Goal: Information Seeking & Learning: Learn about a topic

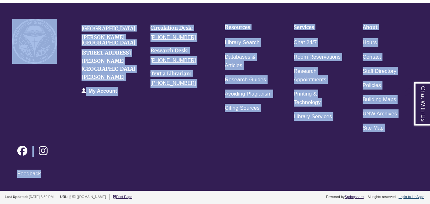
scroll to position [931, 0]
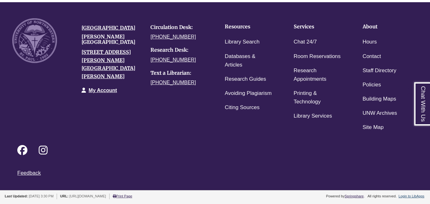
drag, startPoint x: 133, startPoint y: 44, endPoint x: 249, endPoint y: 9, distance: 120.9
copy body "With the plethora of information available, it is sometimes difficult to know w…"
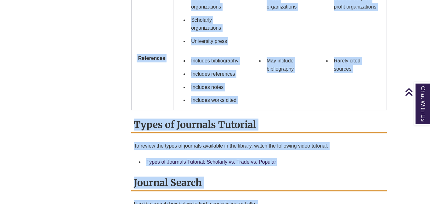
scroll to position [649, 0]
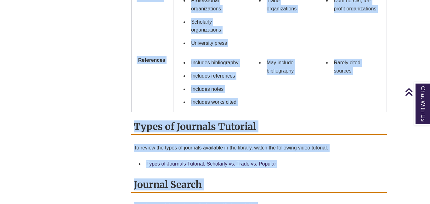
click at [152, 63] on strong "References" at bounding box center [151, 59] width 27 height 5
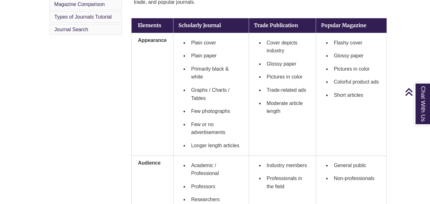
scroll to position [224, 0]
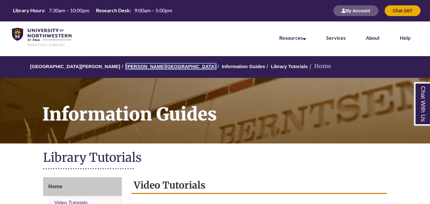
click at [143, 65] on link "[PERSON_NAME][GEOGRAPHIC_DATA]" at bounding box center [171, 66] width 90 height 5
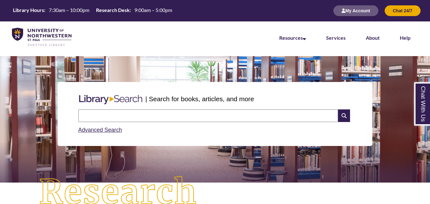
type input "*"
click at [198, 110] on input "*" at bounding box center [208, 115] width 260 height 13
type input "**********"
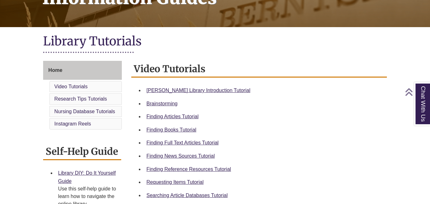
scroll to position [115, 0]
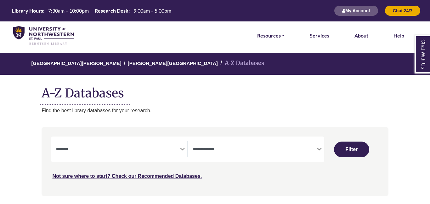
select select "Database Subject Filter"
select select "Database Types Filter"
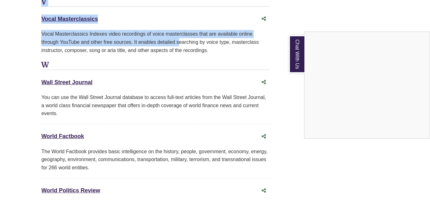
scroll to position [5972, 0]
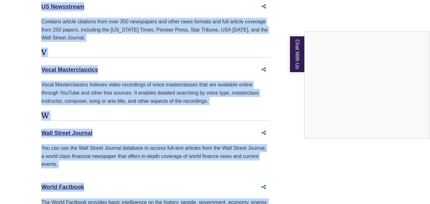
drag, startPoint x: 43, startPoint y: 65, endPoint x: 197, endPoint y: 140, distance: 171.0
copy body "A Academic Search Premier This link opens in a new window Recommended Recommend…"
click at [157, 75] on div "Chat With Us" at bounding box center [215, 102] width 430 height 204
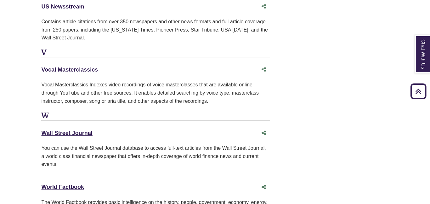
click at [159, 64] on div "Vocal Masterclassics This link opens in a new window Vocal Masterclassics Index…" at bounding box center [155, 88] width 228 height 48
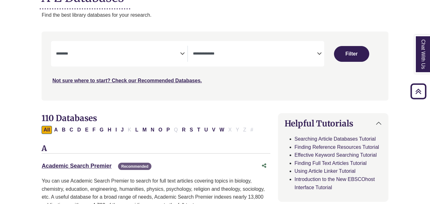
scroll to position [94, 0]
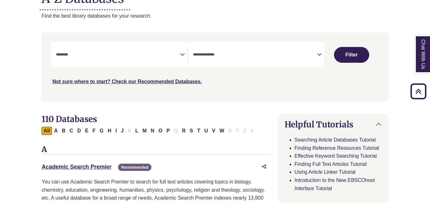
click at [182, 54] on icon "Search filters" at bounding box center [182, 53] width 5 height 9
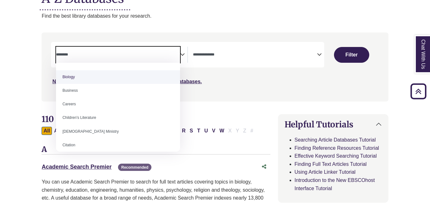
scroll to position [39, 0]
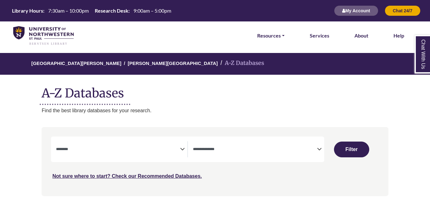
select select "Database Subject Filter"
select select "Database Types Filter"
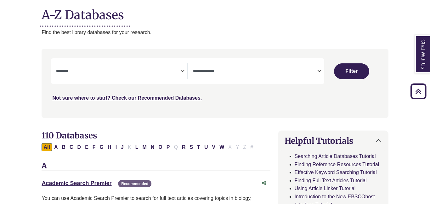
scroll to position [0, 0]
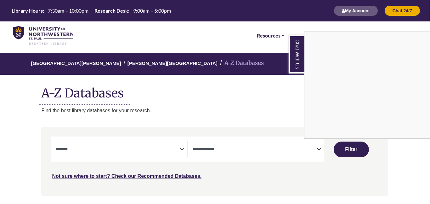
click at [158, 144] on div "Chat With Us" at bounding box center [215, 102] width 430 height 204
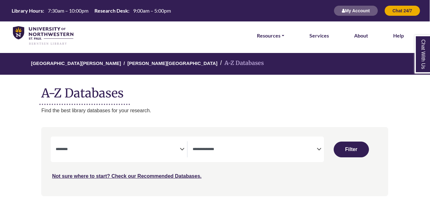
click at [175, 146] on span "Search filters" at bounding box center [118, 147] width 124 height 5
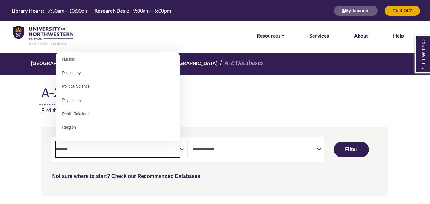
scroll to position [466, 0]
click at [205, 22] on div "Resources FIND RESOURCES Library Search Databases & Articles Interlibrary Loan …" at bounding box center [247, 35] width 338 height 28
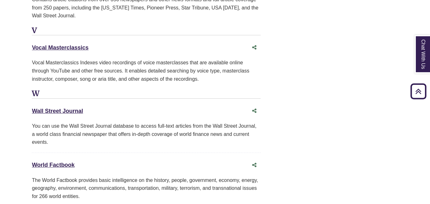
scroll to position [5995, 9]
click at [69, 107] on link "Wall Street Journal This link opens in a new window" at bounding box center [57, 110] width 51 height 6
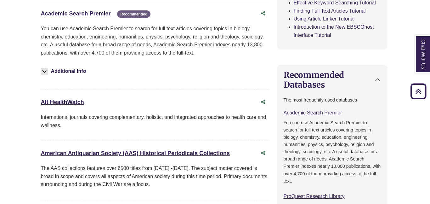
scroll to position [248, 1]
click at [43, 69] on img at bounding box center [45, 71] width 8 height 8
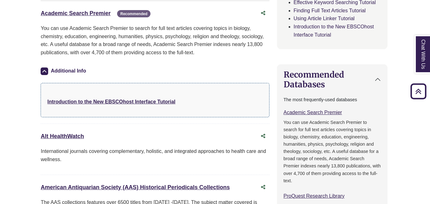
click at [43, 69] on img at bounding box center [45, 71] width 8 height 8
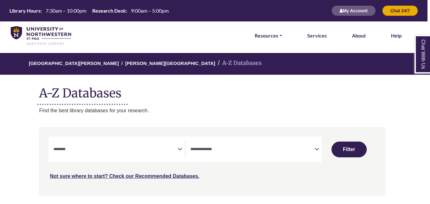
scroll to position [489, 3]
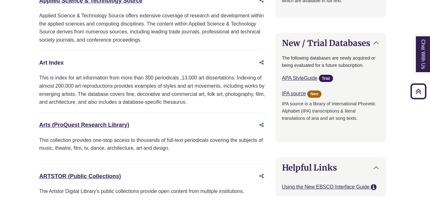
click at [51, 62] on link "Art Index This link opens in a new window" at bounding box center [51, 62] width 25 height 6
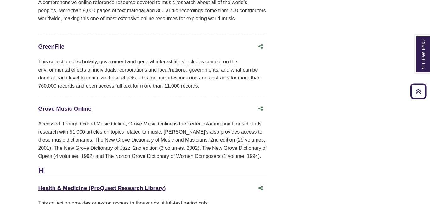
scroll to position [2779, 3]
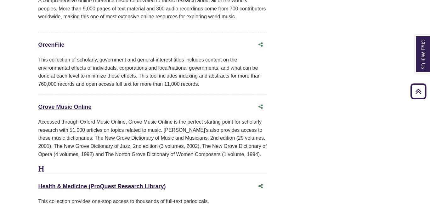
click at [191, 39] on div "GreenFile This link opens in a new window" at bounding box center [152, 45] width 228 height 12
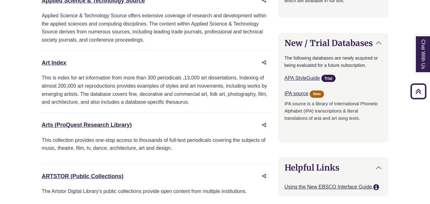
scroll to position [0, 0]
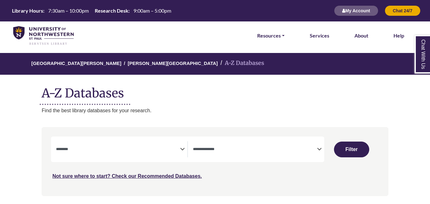
click at [181, 148] on icon "Search filters" at bounding box center [182, 147] width 5 height 9
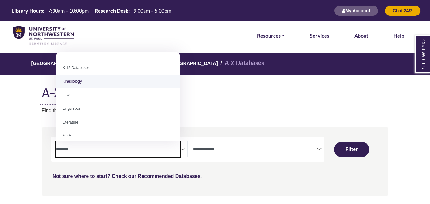
scroll to position [311, 0]
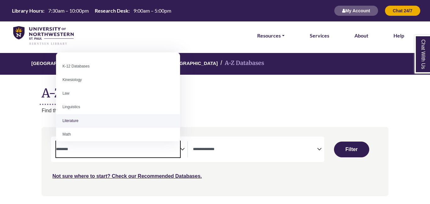
click at [258, 152] on textarea "Search" at bounding box center [255, 149] width 124 height 5
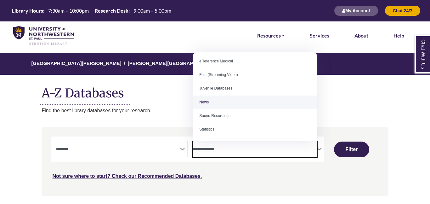
scroll to position [0, 0]
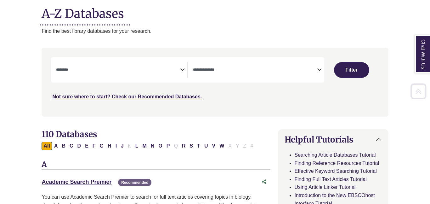
scroll to position [83, 0]
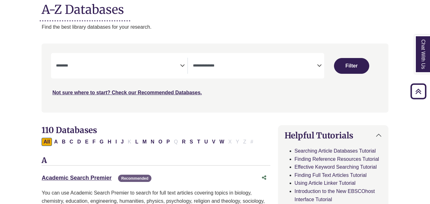
click at [123, 68] on textarea "Search" at bounding box center [118, 66] width 124 height 5
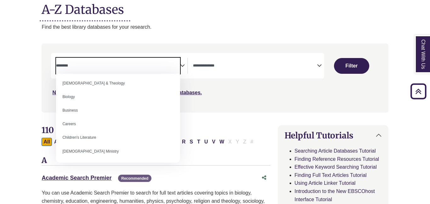
scroll to position [0, 0]
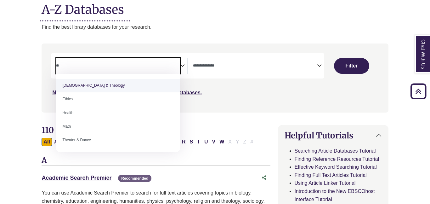
type textarea "*"
paste textarea "**********"
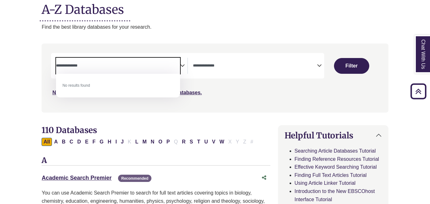
type textarea "**********"
click at [38, 51] on div "**********" at bounding box center [215, 82] width 354 height 78
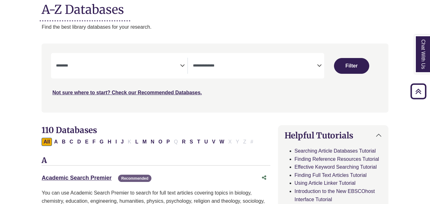
click at [82, 67] on textarea "Search" at bounding box center [118, 66] width 124 height 5
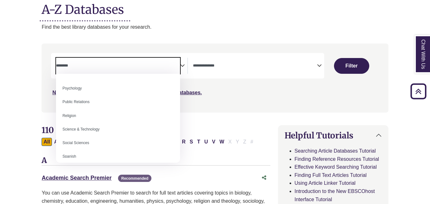
scroll to position [560, 0]
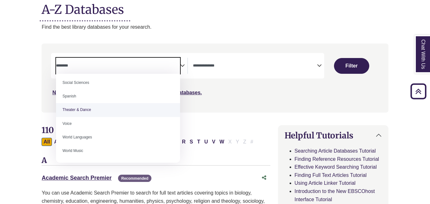
click at [44, 96] on div "**********" at bounding box center [215, 78] width 346 height 64
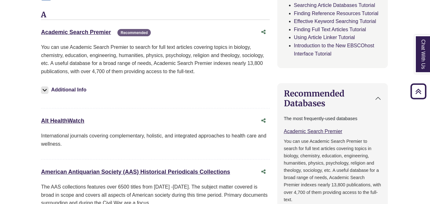
scroll to position [229, 0]
click at [46, 89] on img at bounding box center [45, 90] width 8 height 8
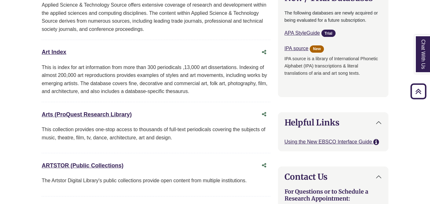
scroll to position [534, 0]
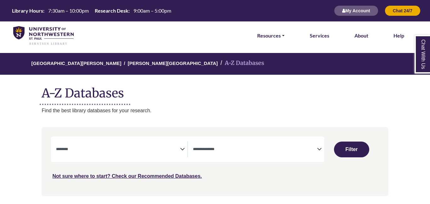
select select "Database Subject Filter"
select select "Database Types Filter"
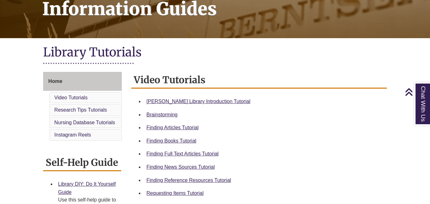
scroll to position [104, 0]
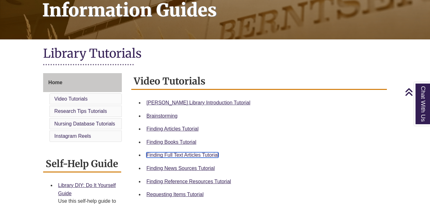
click at [185, 154] on link "Finding Full Text Articles Tutorial" at bounding box center [182, 154] width 72 height 5
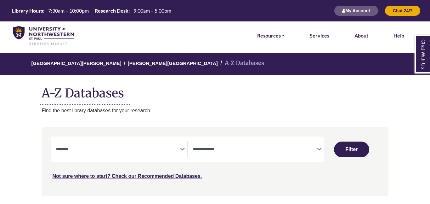
select select "Database Subject Filter"
select select "Database Types Filter"
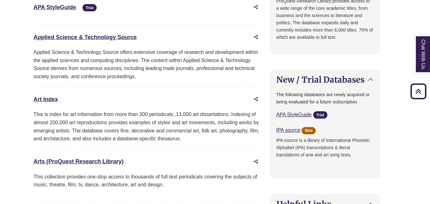
scroll to position [453, 8]
click at [52, 98] on link "Art Index This link opens in a new window" at bounding box center [46, 99] width 25 height 6
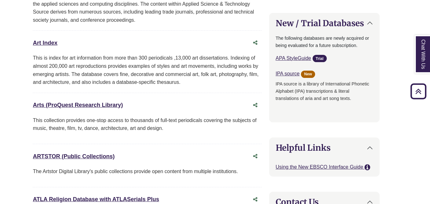
scroll to position [0, 9]
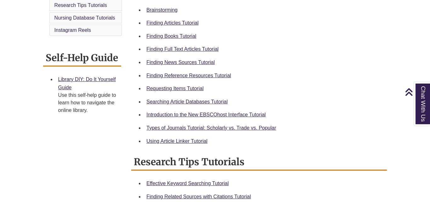
scroll to position [209, 0]
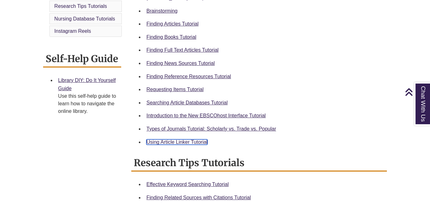
click at [185, 140] on link "Using Article Linker Tutorial" at bounding box center [176, 141] width 61 height 5
